Goal: Check status: Check status

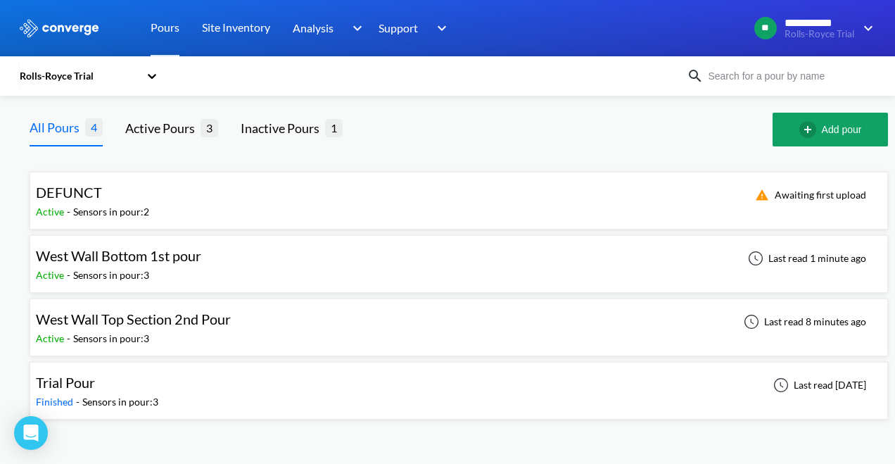
click at [224, 313] on span "West Wall Top Section 2nd Pour" at bounding box center [133, 318] width 195 height 17
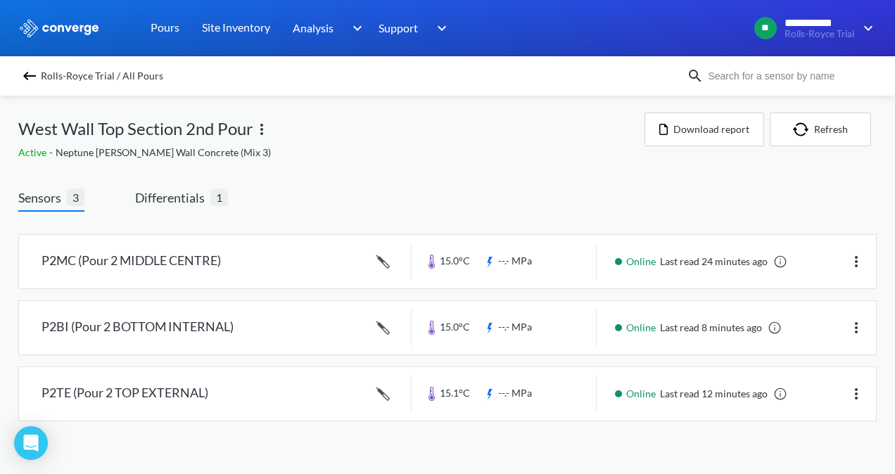
click at [25, 73] on img at bounding box center [29, 76] width 17 height 17
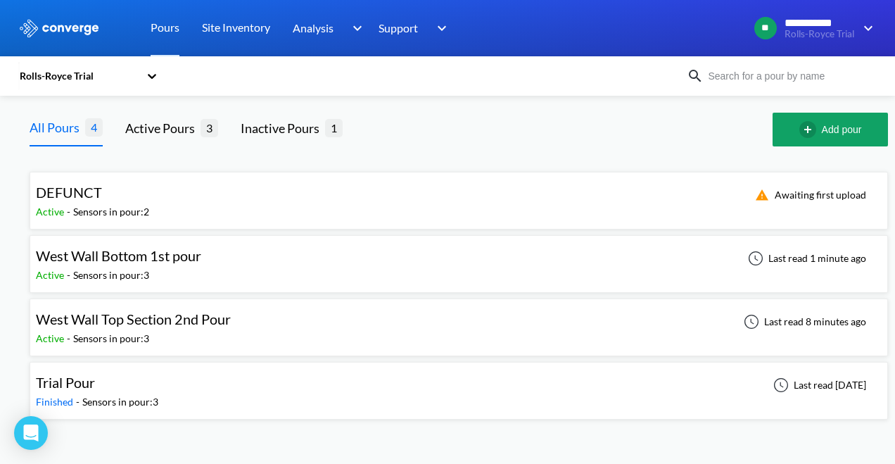
click at [197, 260] on span "West Wall Bottom 1st pour" at bounding box center [118, 255] width 165 height 17
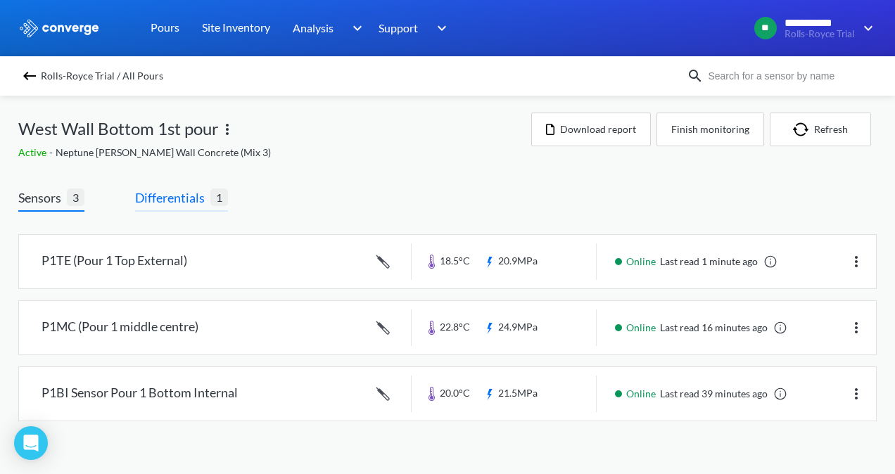
click at [184, 201] on span "Differentials" at bounding box center [172, 198] width 75 height 20
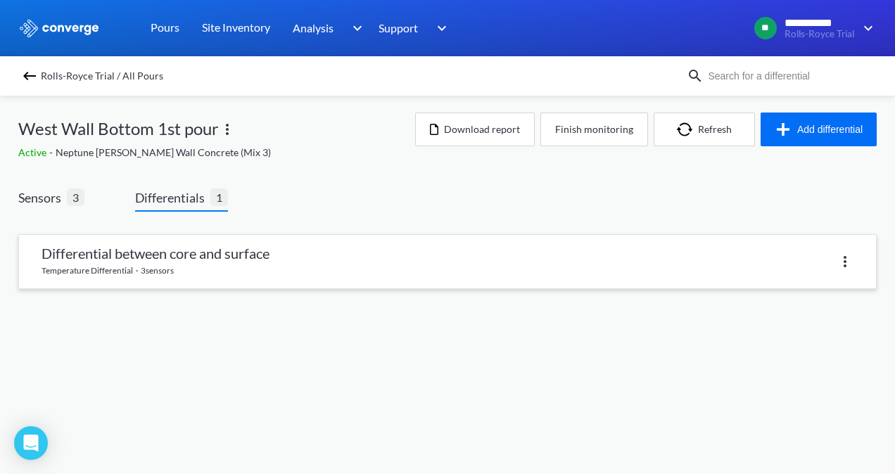
click at [225, 269] on link at bounding box center [447, 261] width 857 height 53
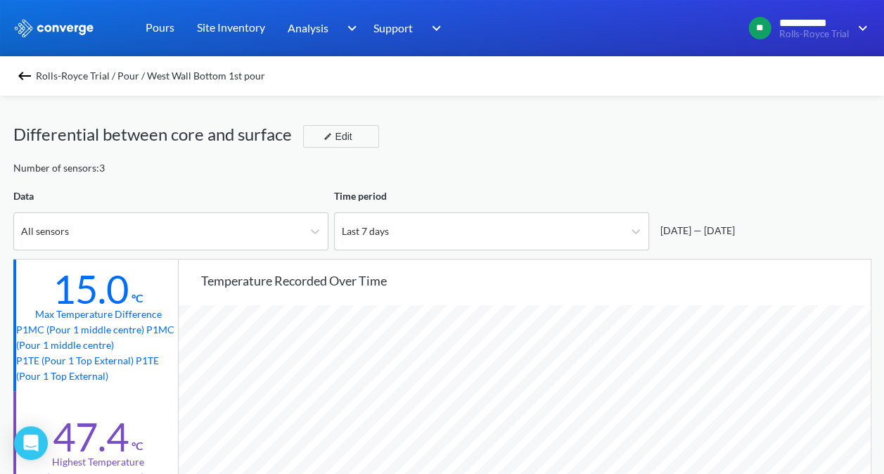
click at [26, 77] on img at bounding box center [24, 76] width 17 height 17
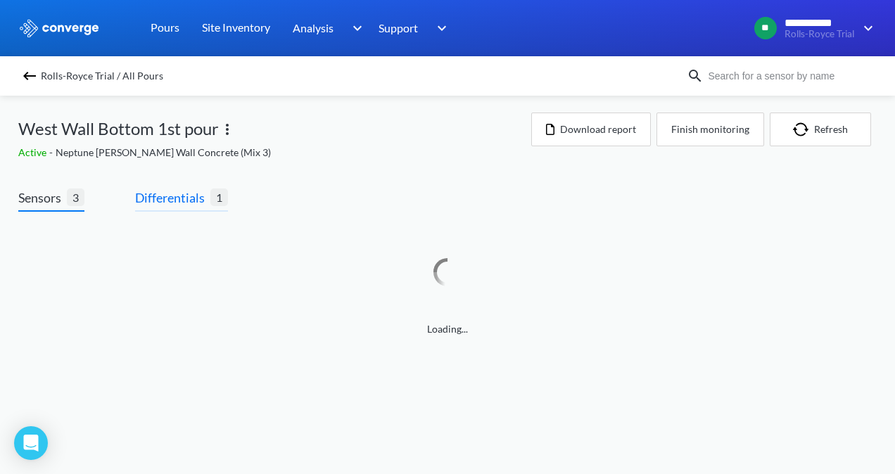
click at [180, 199] on span "Differentials" at bounding box center [172, 198] width 75 height 20
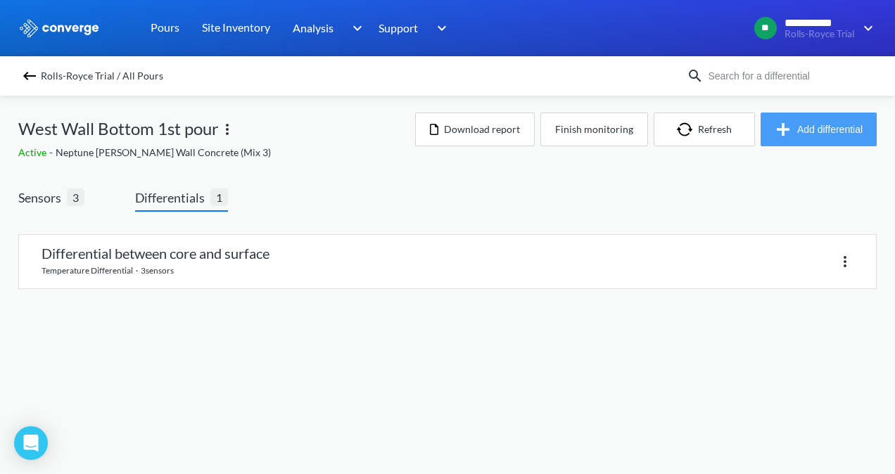
click at [782, 133] on img "button" at bounding box center [786, 129] width 23 height 17
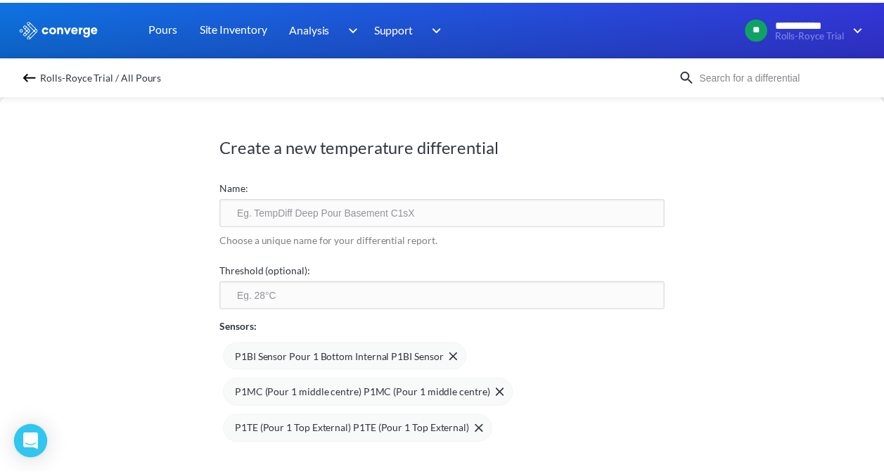
scroll to position [66, 0]
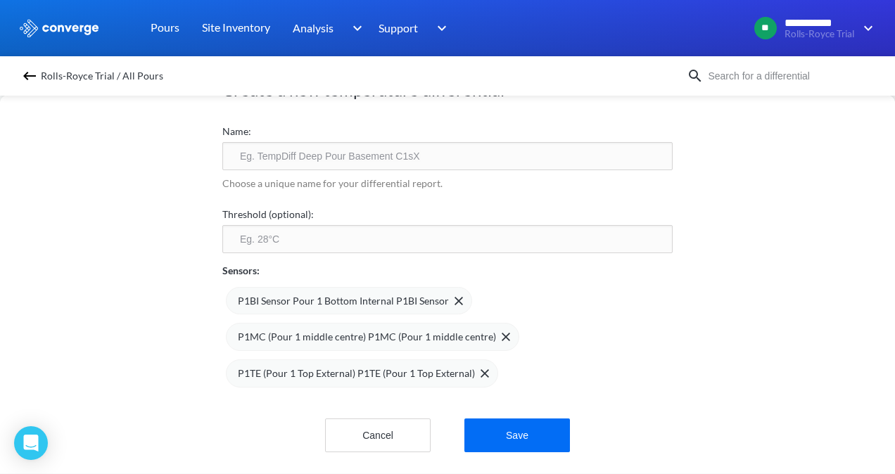
click at [312, 225] on input "number" at bounding box center [447, 239] width 450 height 28
click at [30, 72] on img at bounding box center [29, 76] width 17 height 17
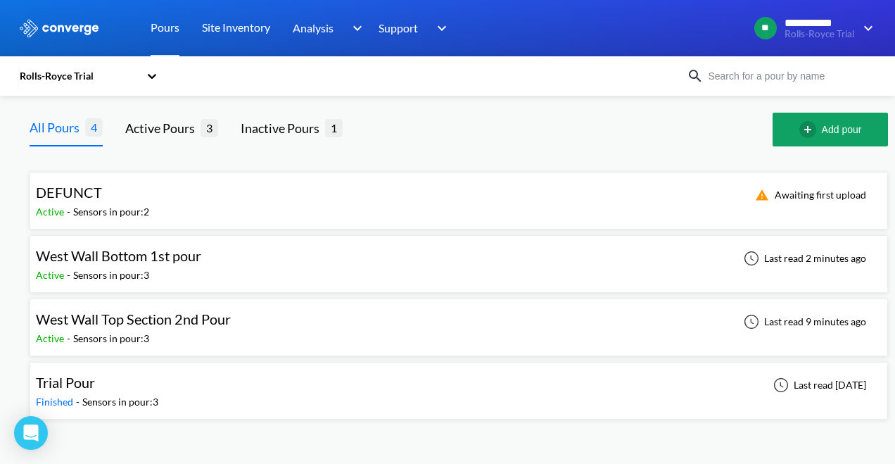
click at [138, 263] on span "West Wall Bottom 1st pour" at bounding box center [118, 255] width 165 height 17
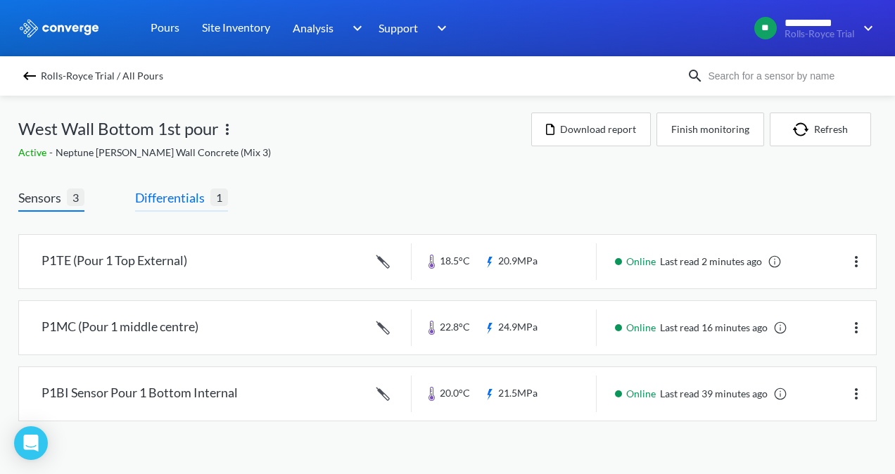
click at [167, 196] on span "Differentials" at bounding box center [172, 198] width 75 height 20
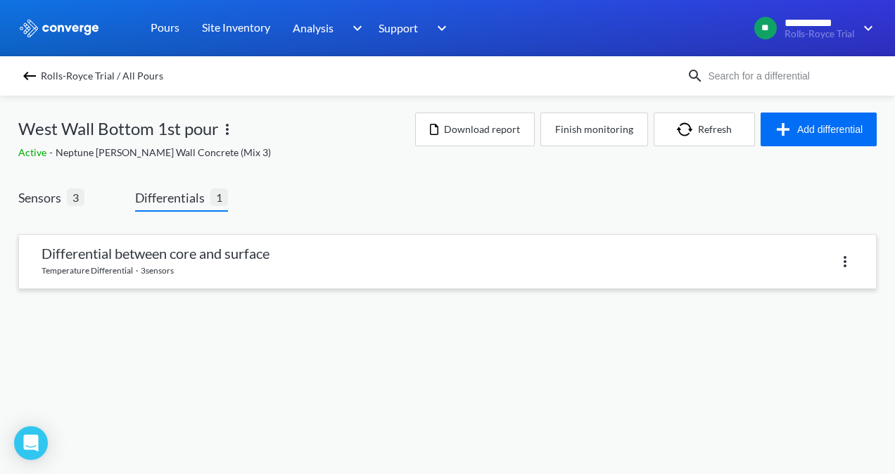
click at [843, 248] on link at bounding box center [447, 261] width 857 height 53
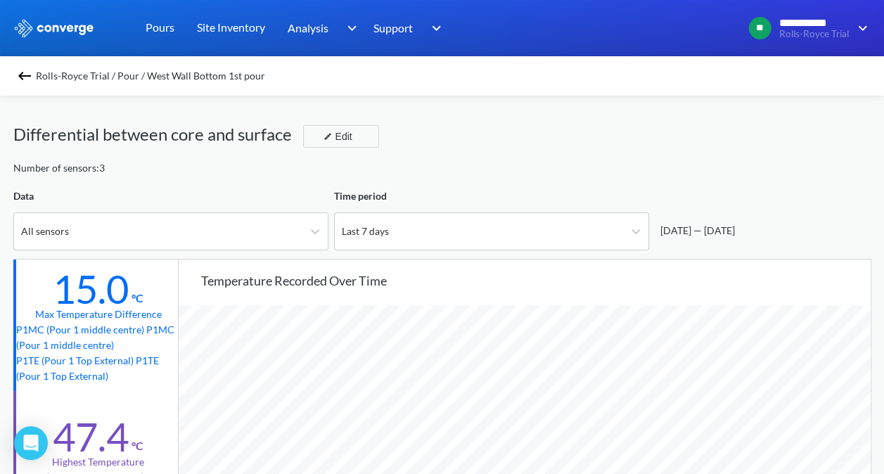
click at [23, 76] on img at bounding box center [24, 76] width 17 height 17
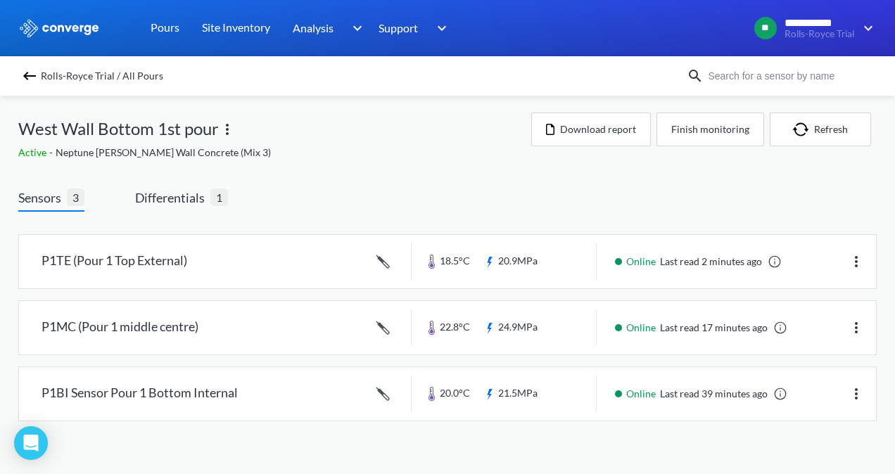
click at [34, 73] on img at bounding box center [29, 76] width 17 height 17
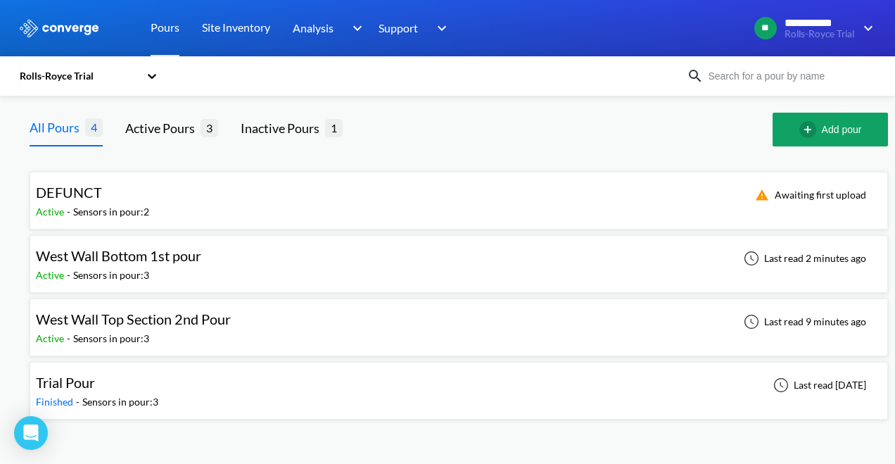
click at [197, 402] on div "Trial Pour Finished - Sensors in pour: 3 Last read [DATE]" at bounding box center [459, 390] width 846 height 45
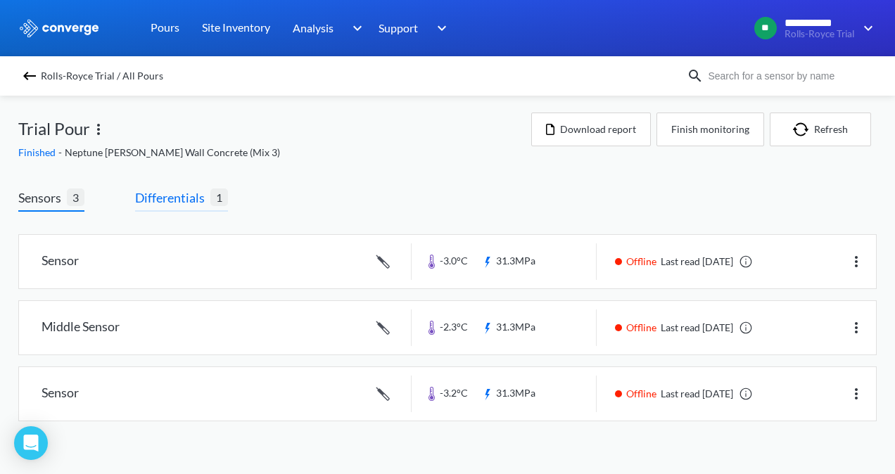
click at [184, 198] on span "Differentials" at bounding box center [172, 198] width 75 height 20
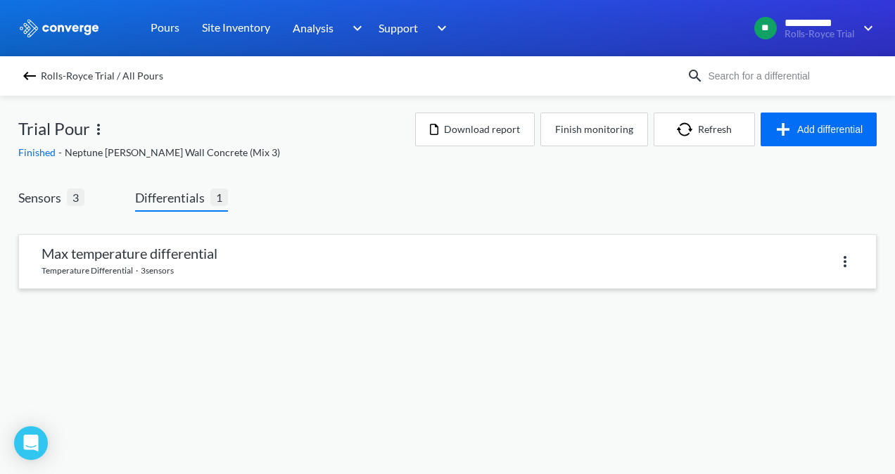
click at [215, 256] on link at bounding box center [447, 261] width 857 height 53
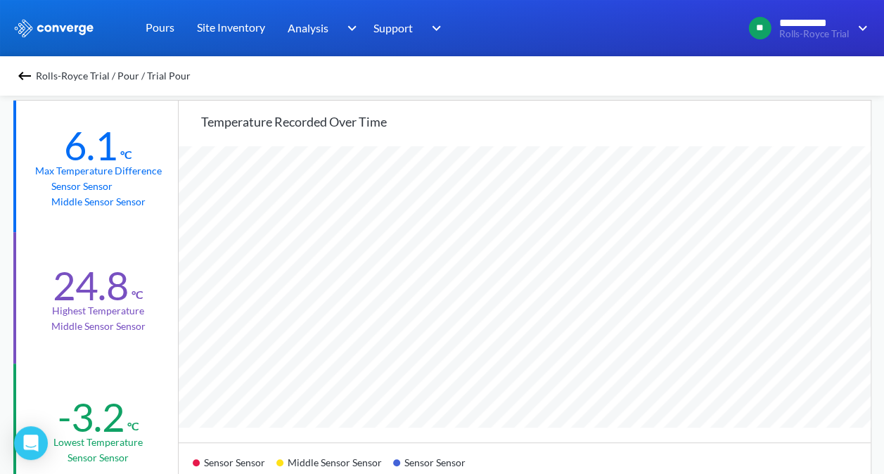
scroll to position [141, 0]
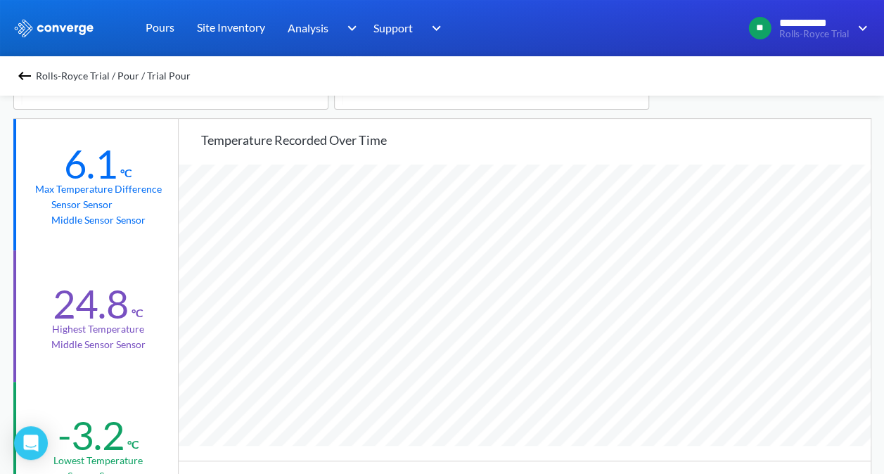
click at [32, 77] on img at bounding box center [24, 76] width 17 height 17
